Goal: Task Accomplishment & Management: Manage account settings

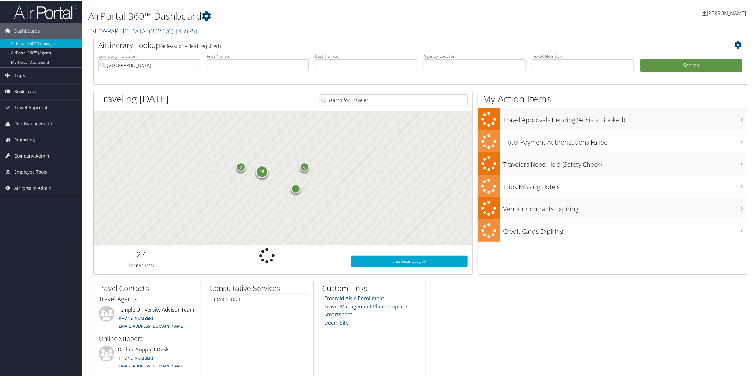
click at [30, 158] on span "Company Admin" at bounding box center [31, 156] width 35 height 16
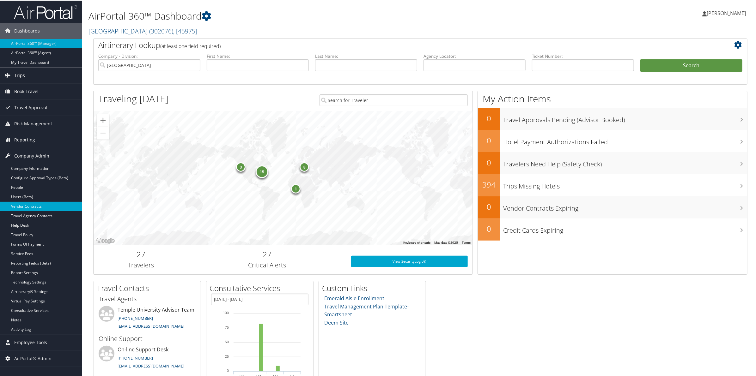
click at [37, 203] on link "Vendor Contracts" at bounding box center [41, 205] width 82 height 9
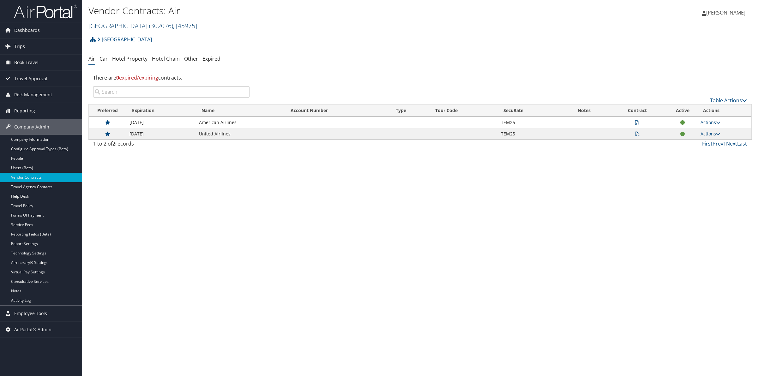
click at [127, 25] on link "[GEOGRAPHIC_DATA] ( 302076 ) , [ 45975 ]" at bounding box center [142, 25] width 109 height 9
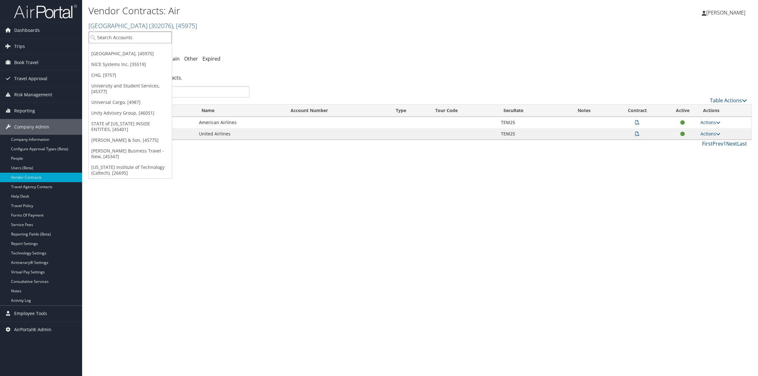
click at [121, 39] on input "search" at bounding box center [130, 38] width 83 height 12
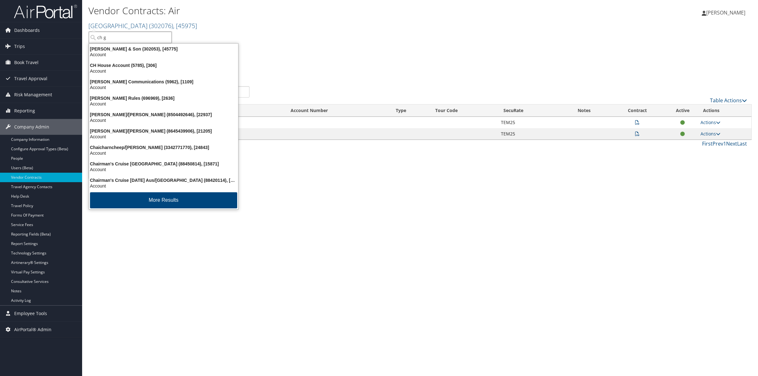
type input "ch gu"
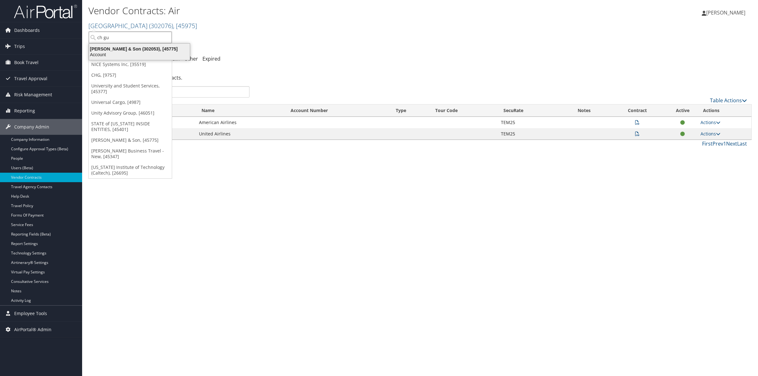
click at [127, 52] on div "Account" at bounding box center [139, 55] width 108 height 6
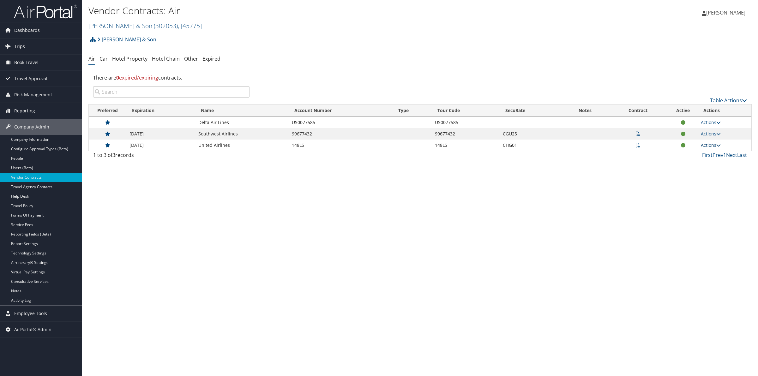
click at [712, 146] on link "Actions" at bounding box center [711, 145] width 20 height 6
click at [707, 153] on link "View Contracts" at bounding box center [698, 154] width 42 height 11
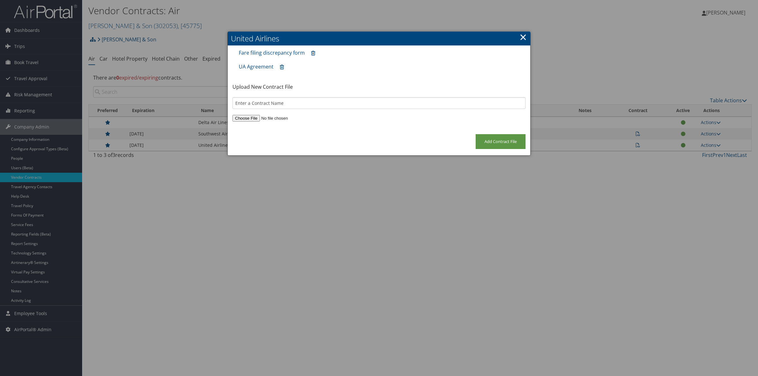
click at [522, 36] on link "×" at bounding box center [523, 37] width 7 height 13
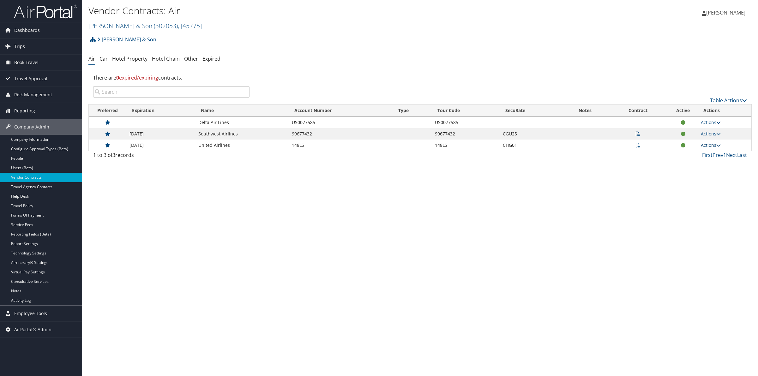
click at [710, 145] on link "Actions" at bounding box center [711, 145] width 20 height 6
click at [704, 166] on link "Edit Contract" at bounding box center [698, 165] width 42 height 11
select select "[object Object]"
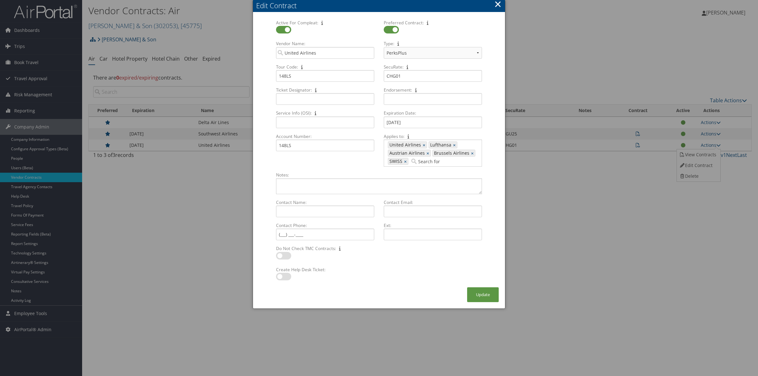
click at [498, 3] on button "×" at bounding box center [497, 4] width 7 height 13
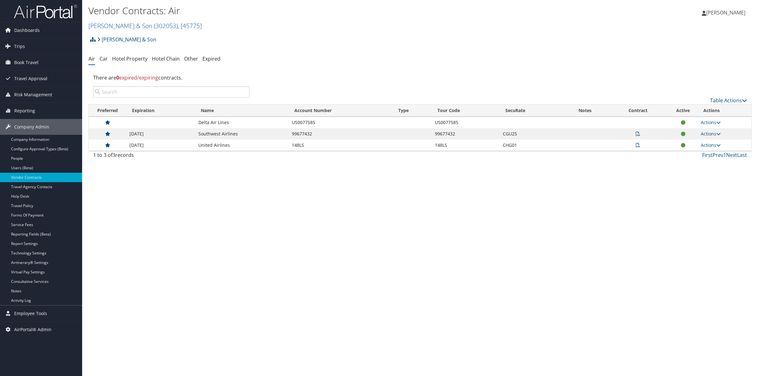
click at [638, 144] on icon at bounding box center [638, 145] width 4 height 4
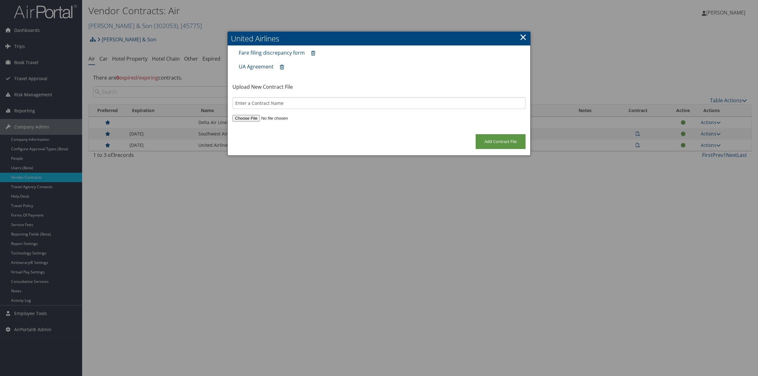
click at [248, 67] on link "UA Agreement" at bounding box center [256, 66] width 35 height 7
click at [524, 38] on link "×" at bounding box center [523, 37] width 7 height 13
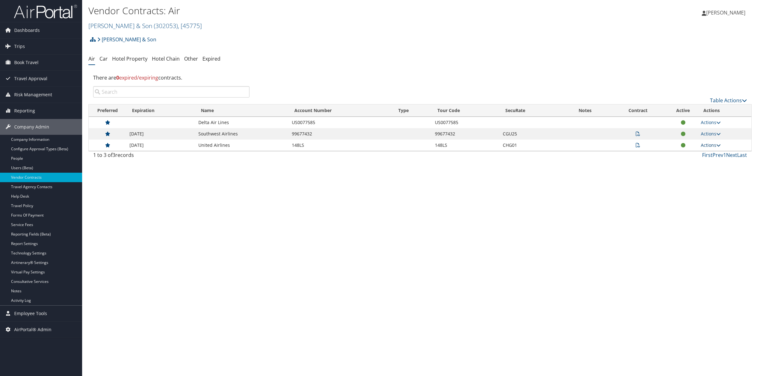
click at [713, 142] on link "Actions" at bounding box center [711, 145] width 20 height 6
click at [702, 164] on link "Edit Contract" at bounding box center [698, 165] width 42 height 11
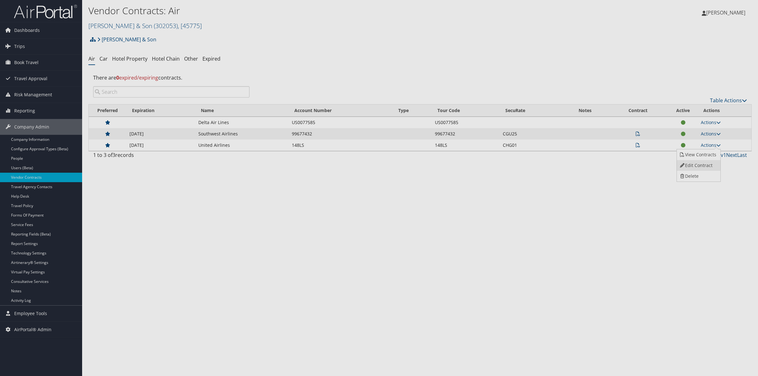
select select "[object Object]"
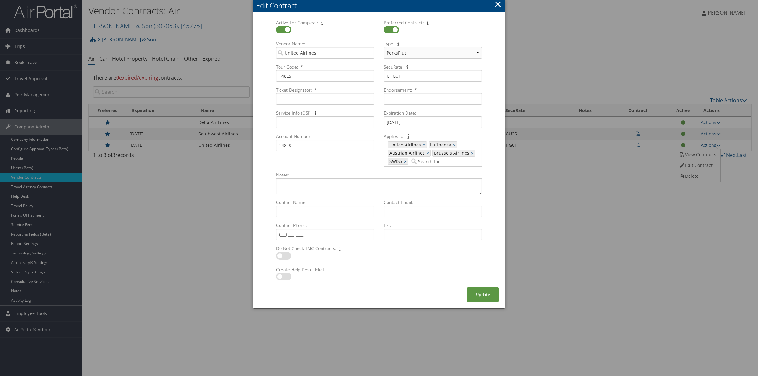
click at [428, 161] on input "Applies to: 1707, 1131, 1343, 1601, 1161 United Airlines × Lufthansa × Austrian…" at bounding box center [427, 161] width 35 height 6
type input "ew"
click at [427, 173] on div "Eurowings AG (EW)" at bounding box center [443, 171] width 65 height 6
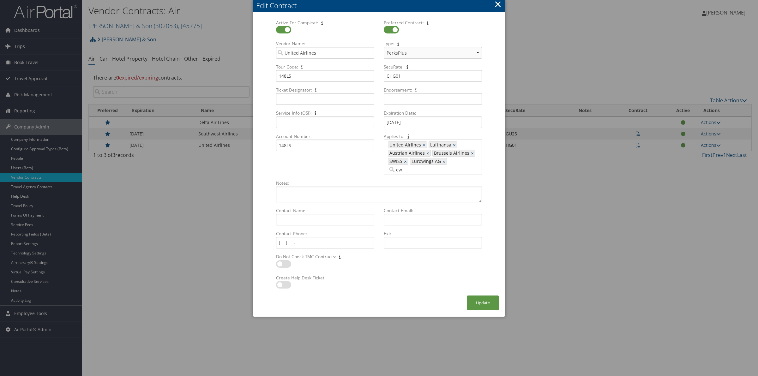
type input "1707, 1131, 1343, 1601, 1161, 713"
type input "nh"
click at [483, 168] on div "All Nippon Airways (NH)" at bounding box center [483, 171] width 68 height 6
type input "1707, 1131, 1343, 1601, 1161, 713, 1265"
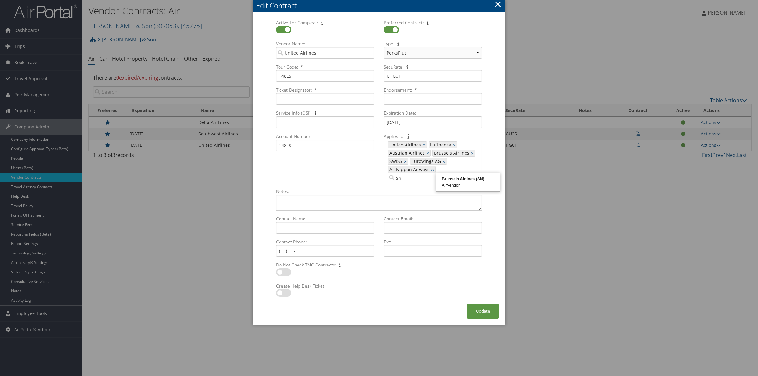
type input "s"
type input "o"
type input "ac"
click at [471, 205] on div "AirVendor" at bounding box center [461, 203] width 49 height 6
type input "1707, 1131, 1343, 1601, 1161, 713, 1265, 407"
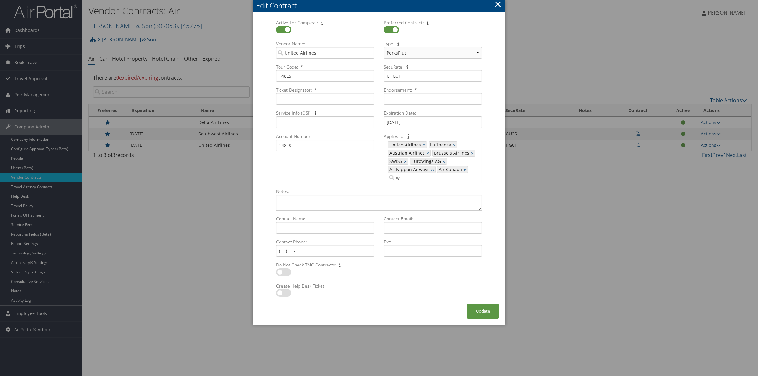
type input "wk"
click at [431, 187] on div "Edelweiss Air (WK)" at bounding box center [432, 187] width 87 height 6
type input "1707, 1131, 1343, 1601, 1161, 713, 1265, 407, 1855"
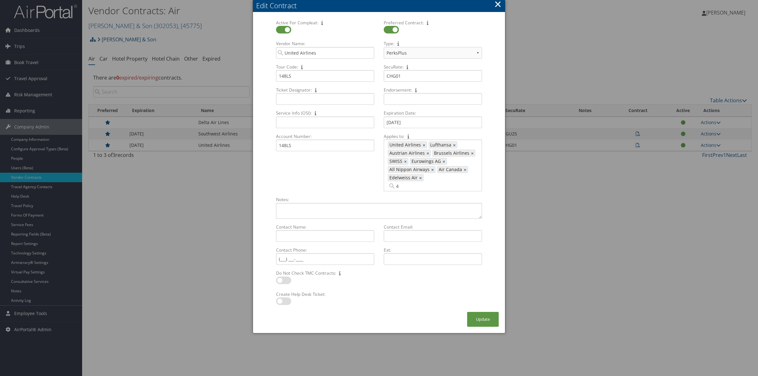
type input "4y"
click at [444, 191] on div "AirVendor" at bounding box center [451, 194] width 51 height 6
type input "1707, 1131, 1343, 1601, 1161, 713, 1265, 407, 1855, 157"
click at [487, 315] on button "Update" at bounding box center [483, 319] width 32 height 15
